Goal: Navigation & Orientation: Find specific page/section

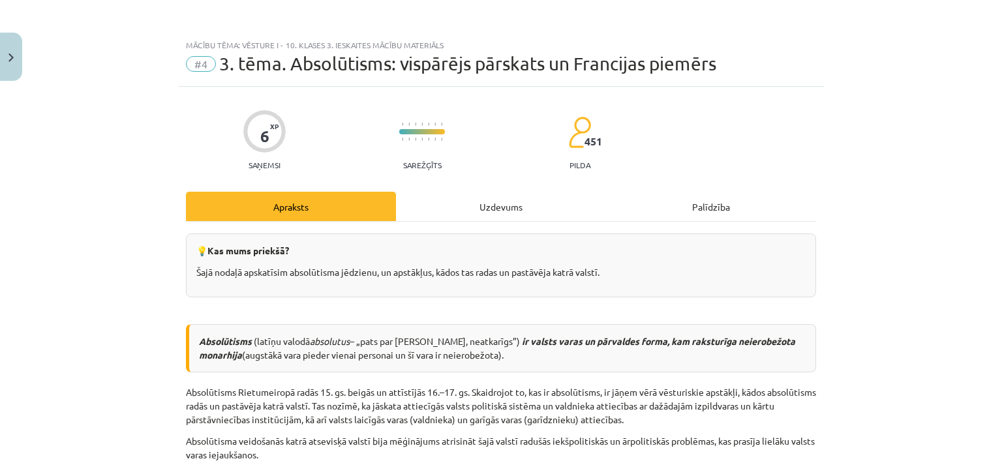
scroll to position [2621, 0]
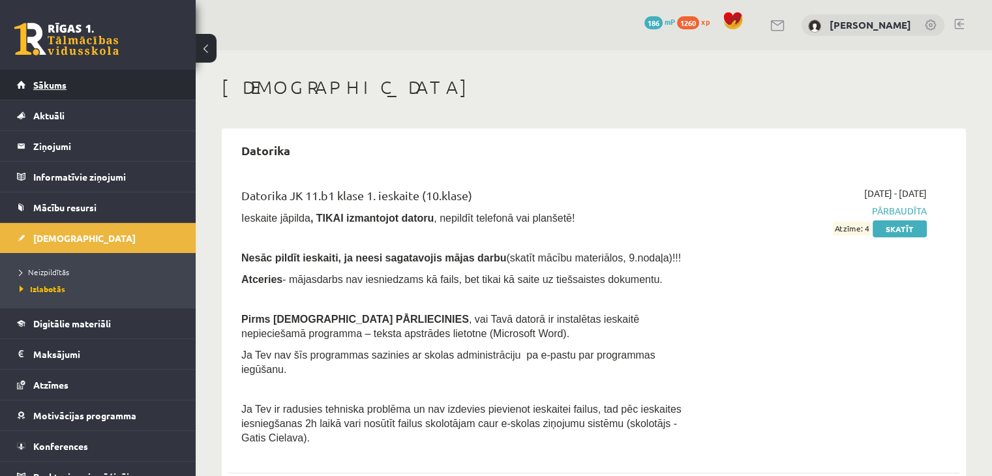
click at [42, 79] on link "Sākums" at bounding box center [98, 85] width 162 height 30
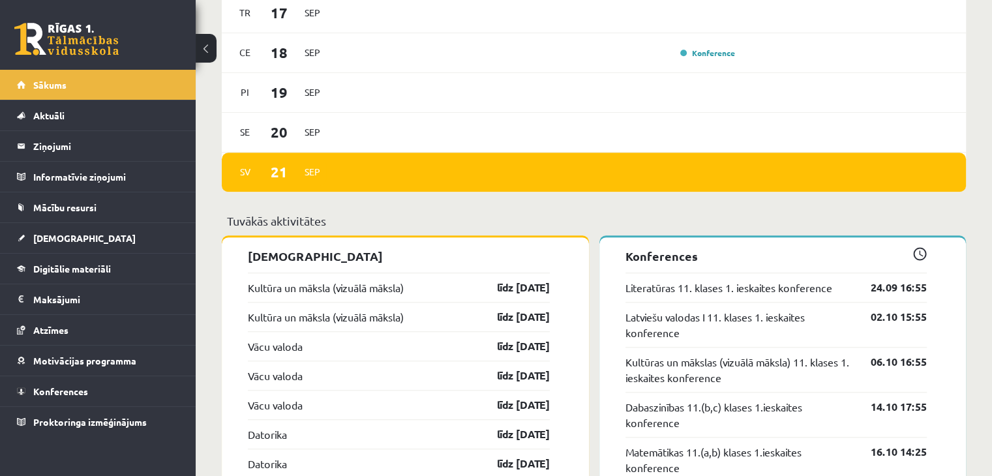
scroll to position [1109, 0]
